Goal: Information Seeking & Learning: Learn about a topic

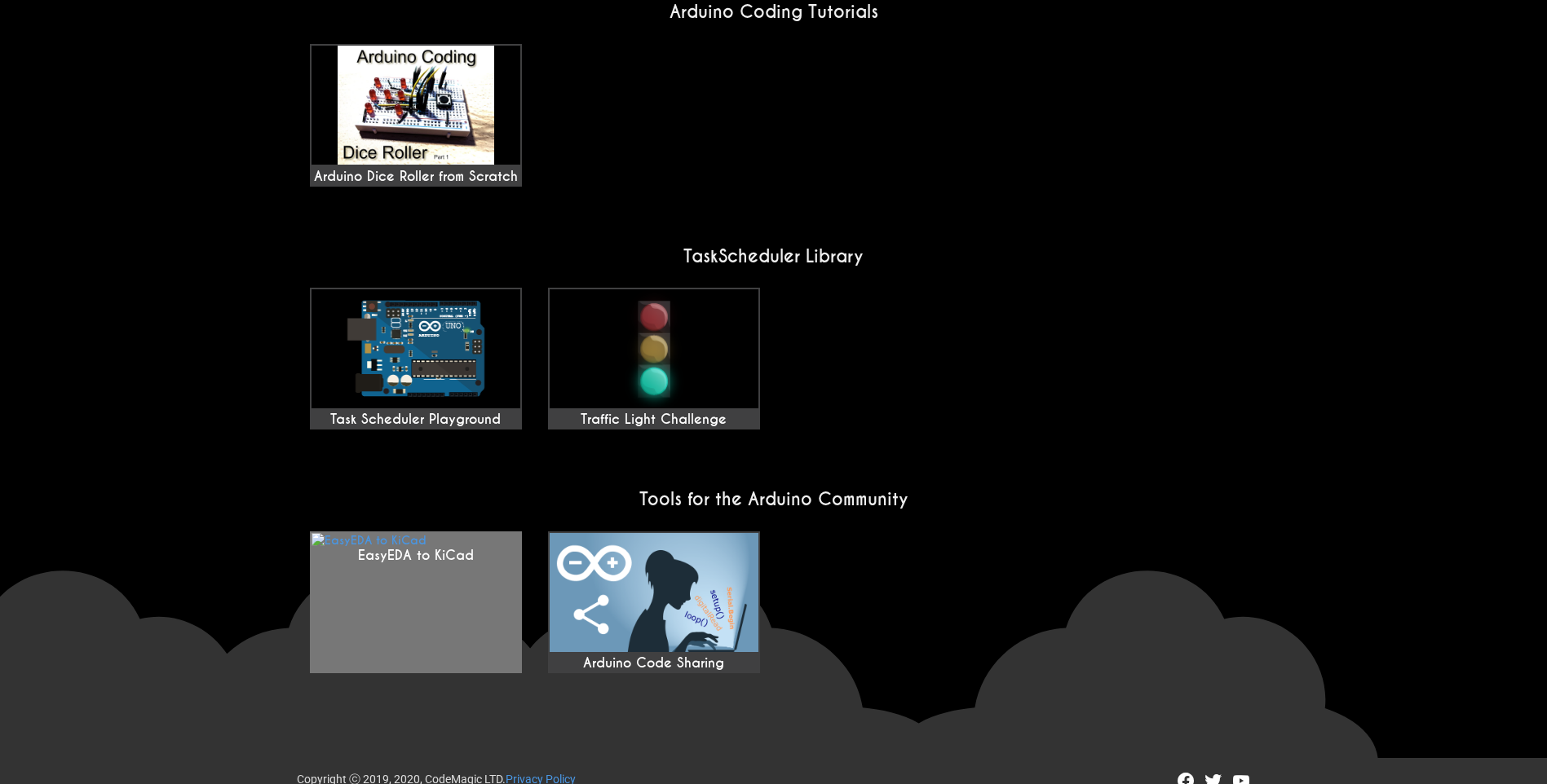
scroll to position [1172, 0]
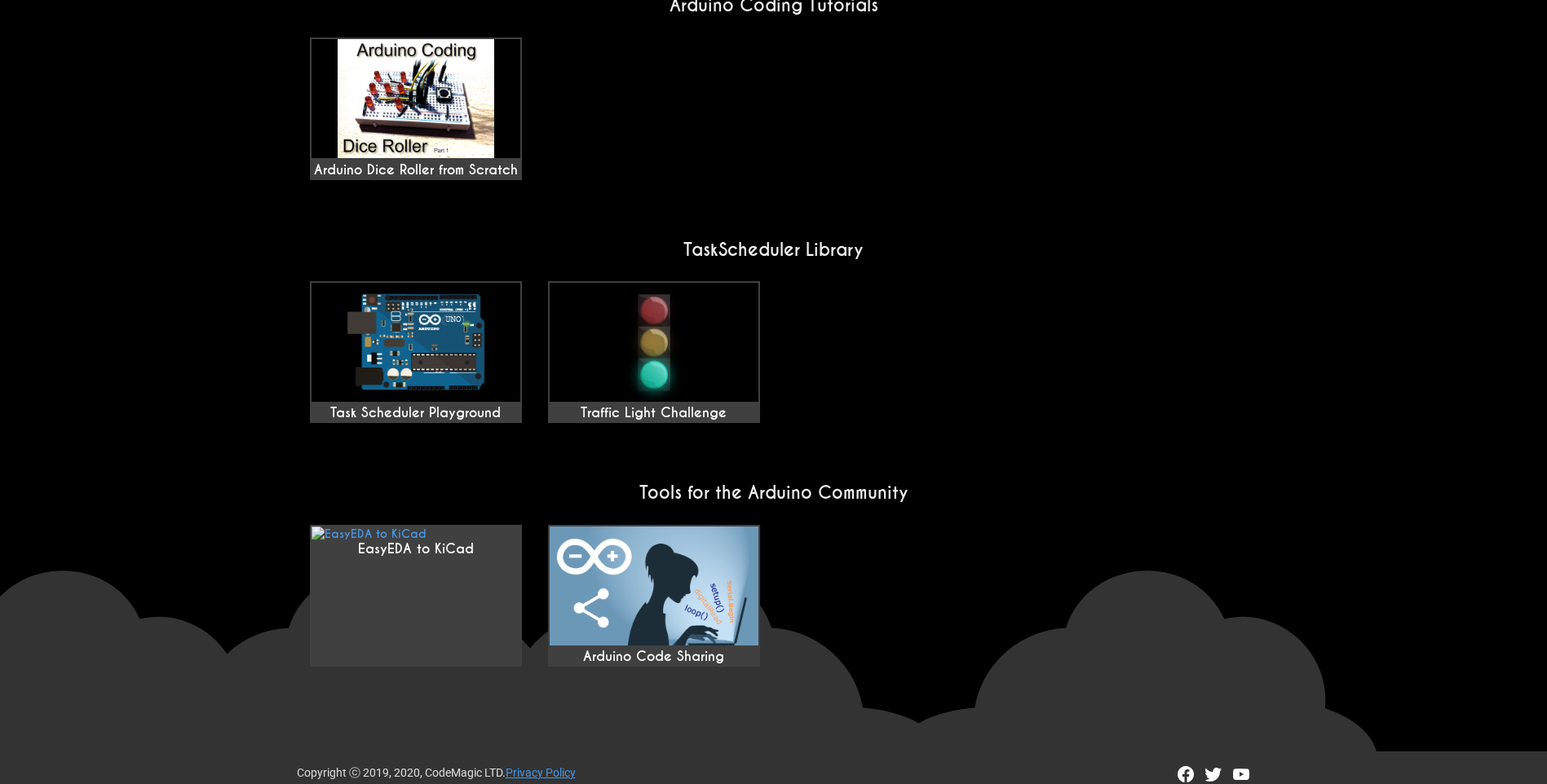
scroll to position [1188, 0]
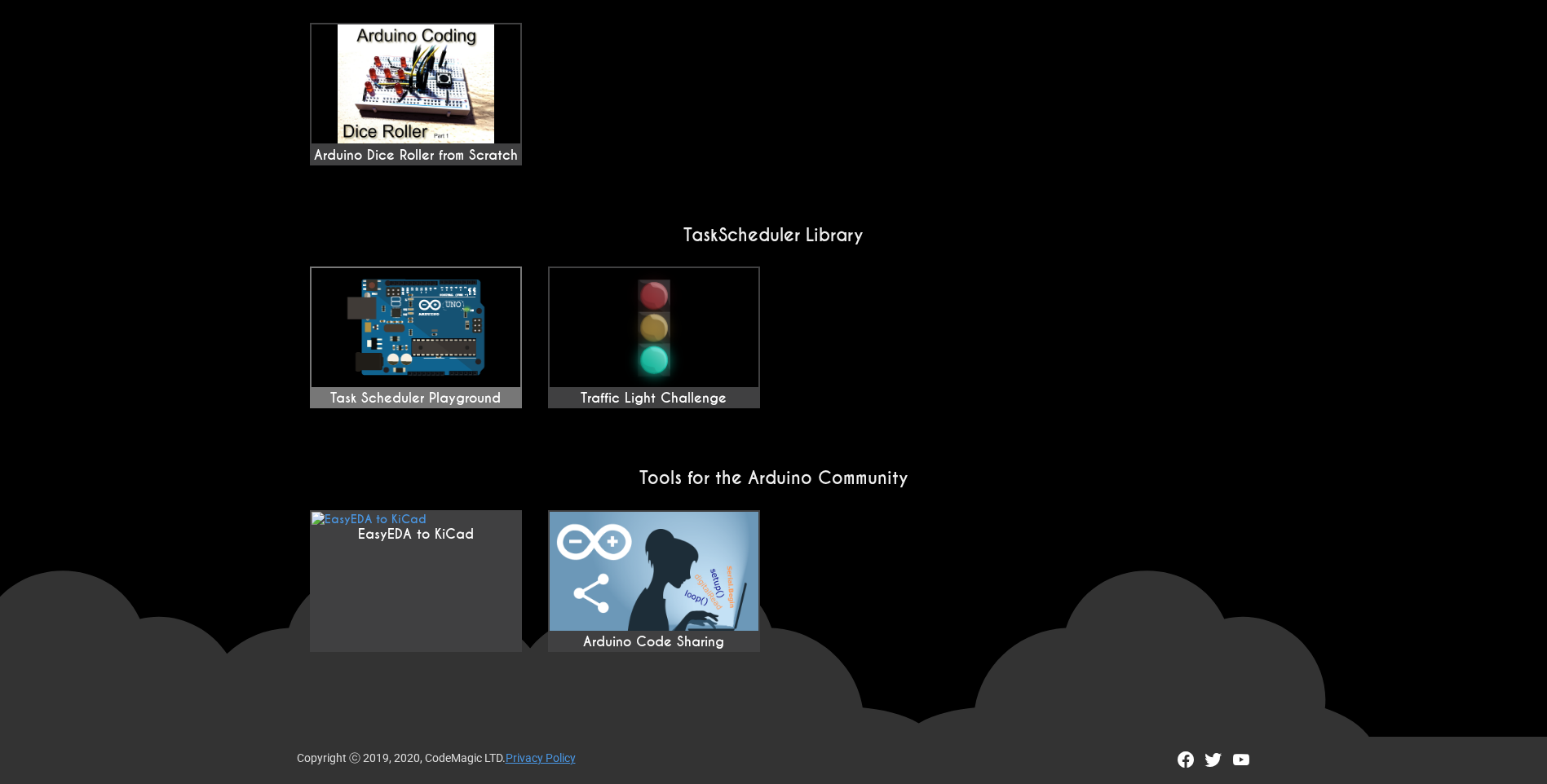
click at [459, 341] on img at bounding box center [415, 328] width 209 height 119
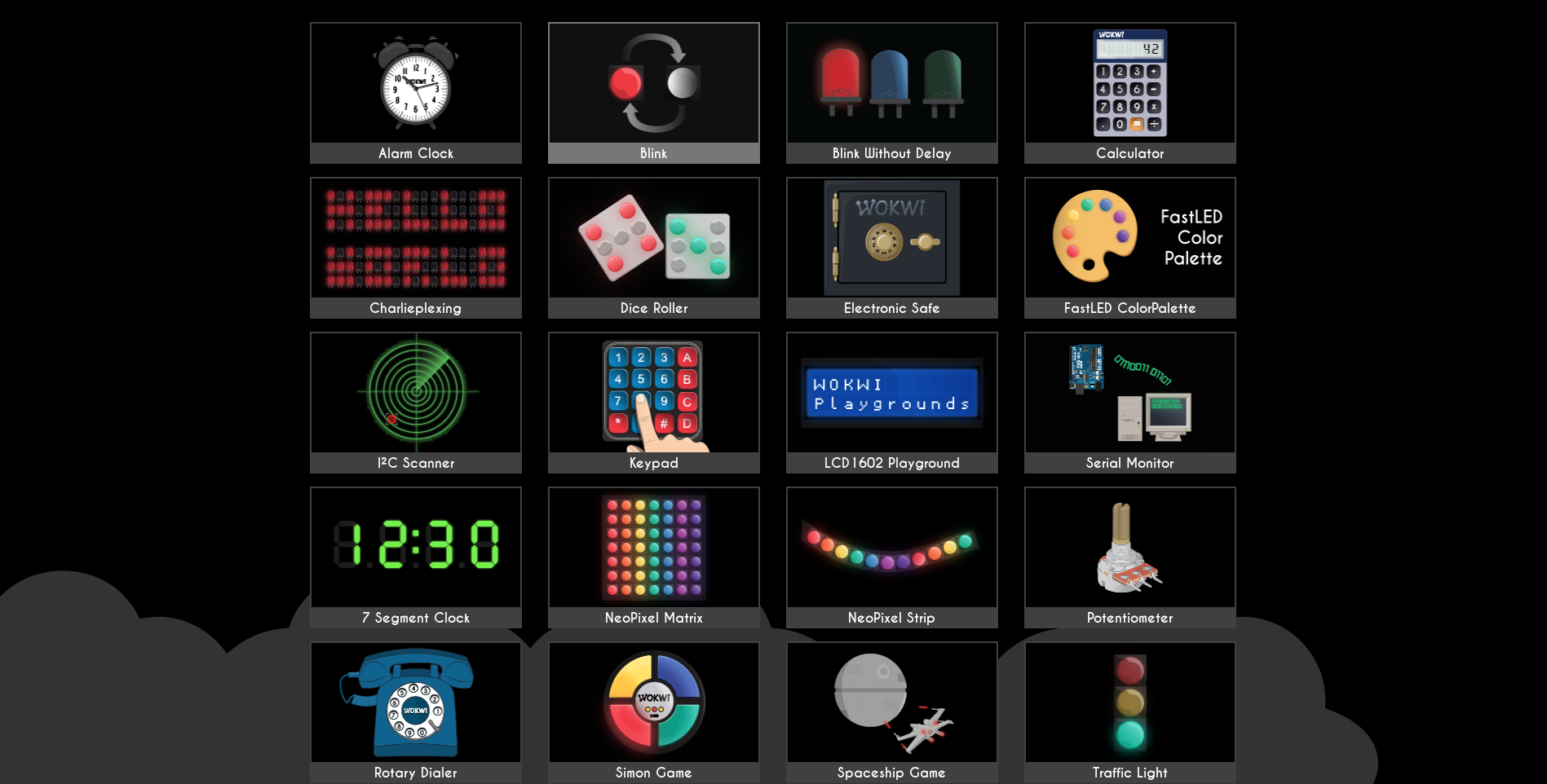
scroll to position [0, 0]
